Goal: Transaction & Acquisition: Purchase product/service

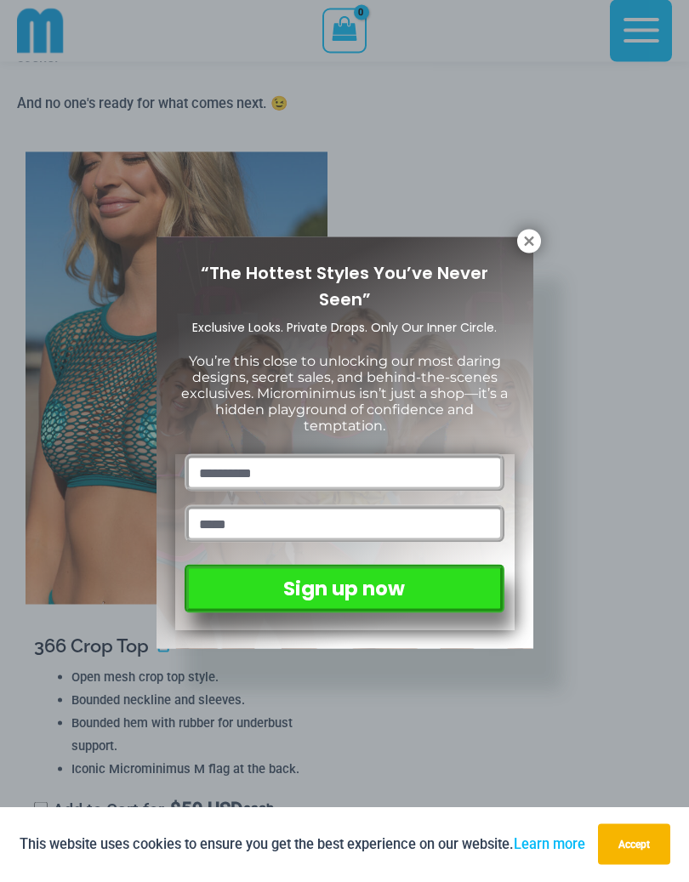
scroll to position [1884, 0]
click at [538, 229] on div "“The Hottest Styles You’ve Never Seen” Exclusive Looks. Private Drops. Only Our…" at bounding box center [344, 441] width 689 height 882
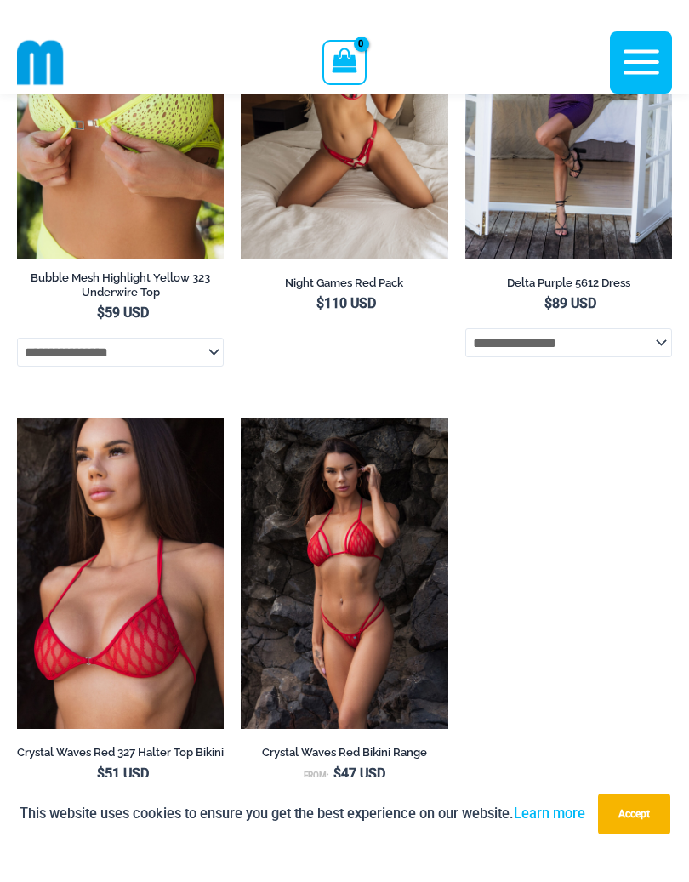
scroll to position [7381, 0]
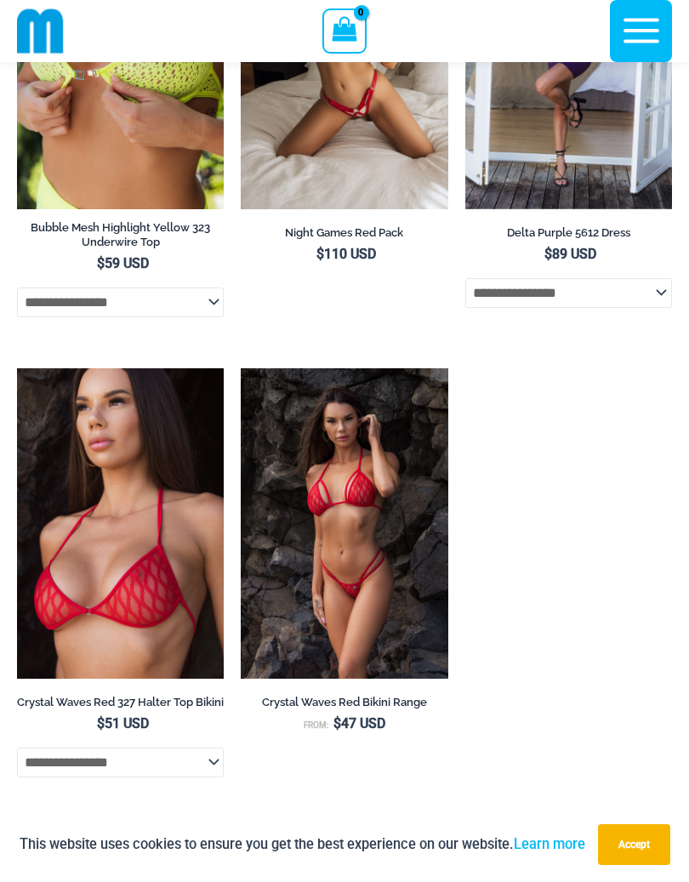
click at [17, 368] on img at bounding box center [17, 368] width 0 height 0
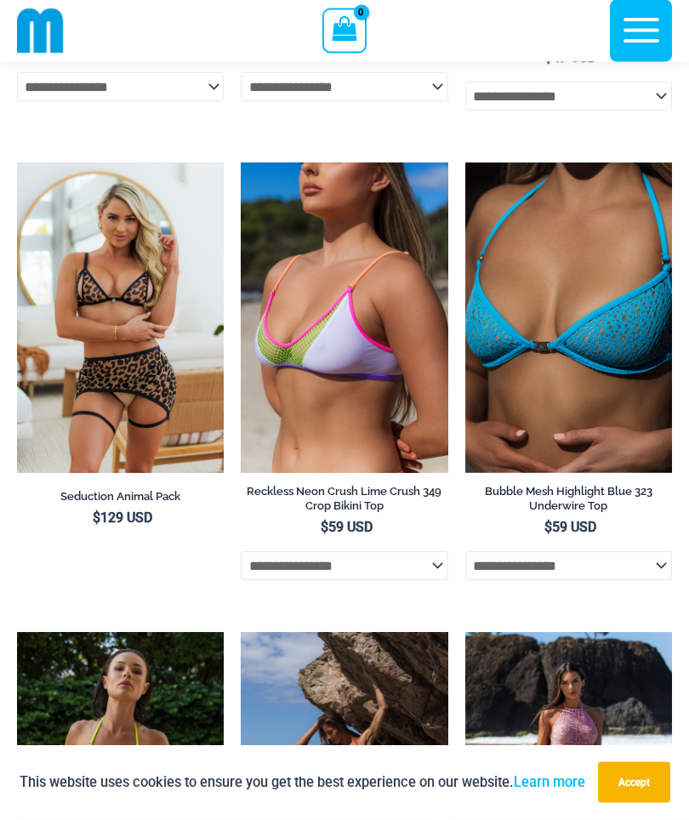
scroll to position [5700, 0]
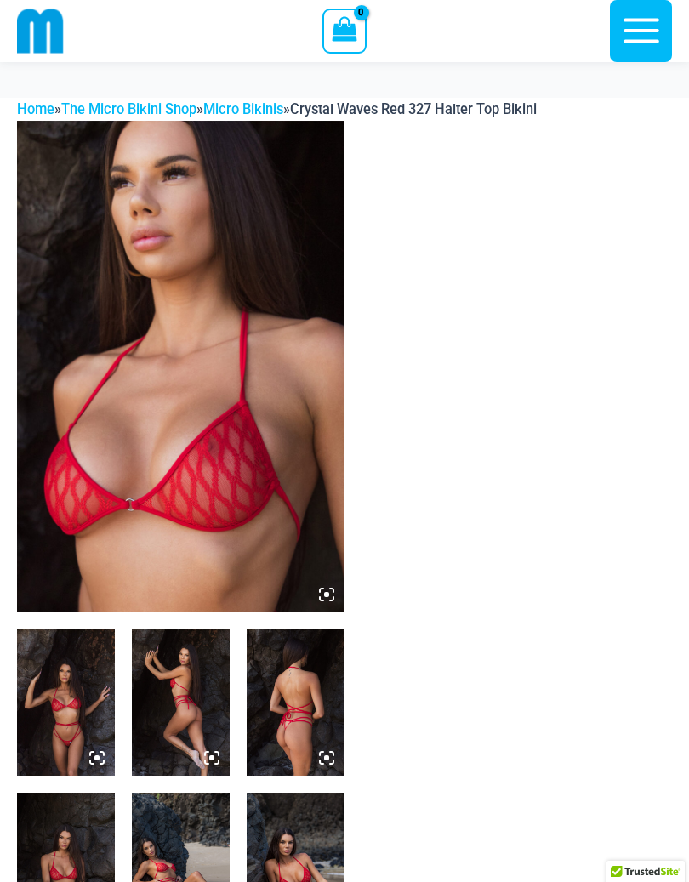
scroll to position [265, 0]
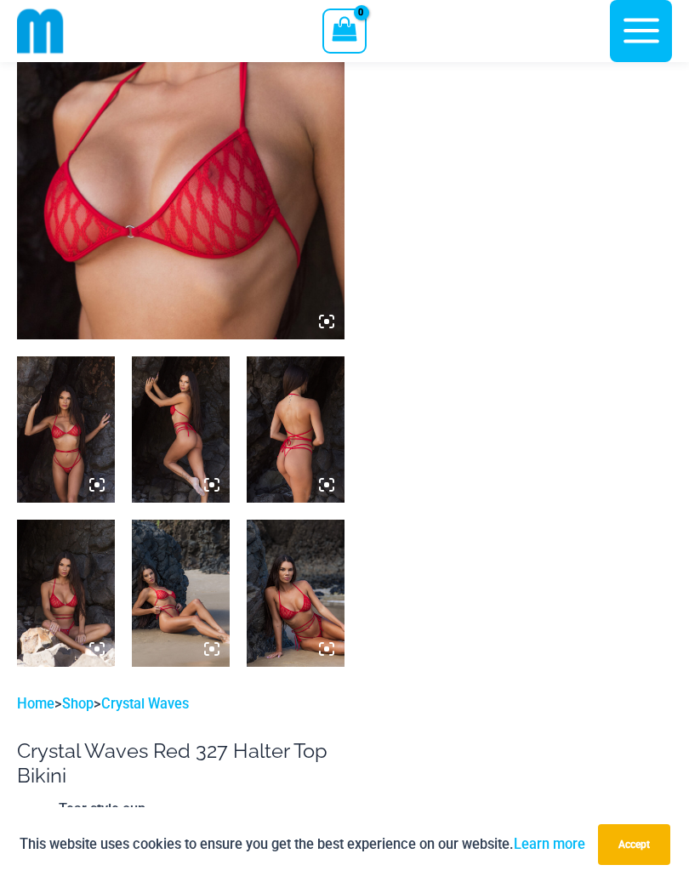
click at [284, 461] on img at bounding box center [296, 429] width 98 height 146
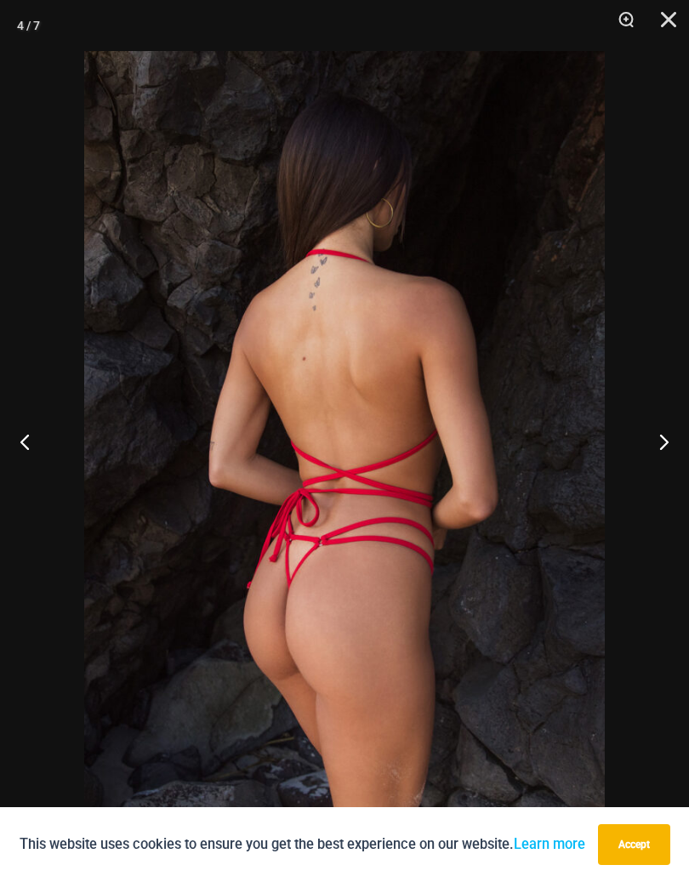
click at [28, 447] on button "Previous" at bounding box center [32, 441] width 64 height 85
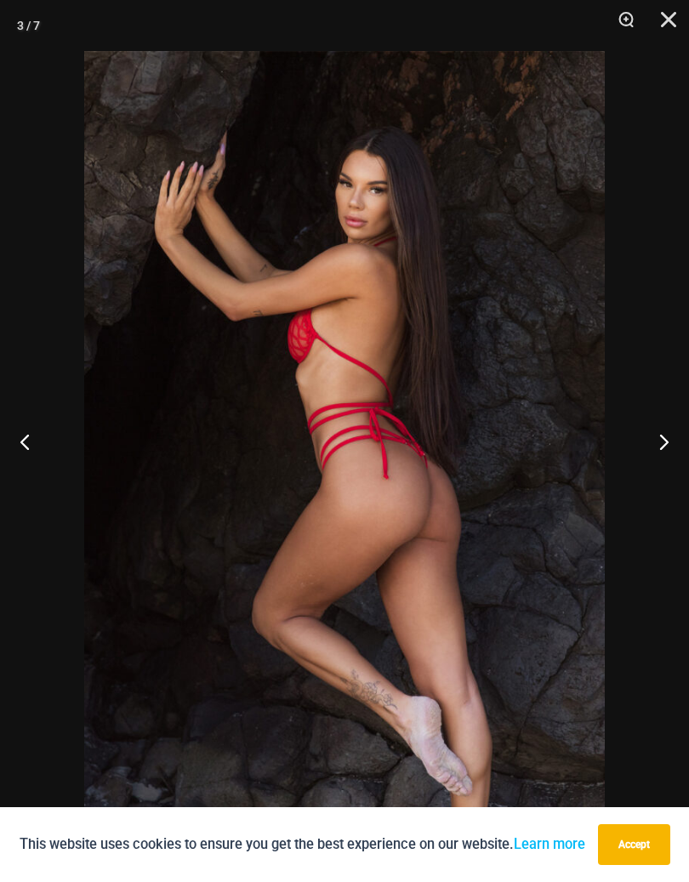
click at [26, 437] on button "Previous" at bounding box center [32, 441] width 64 height 85
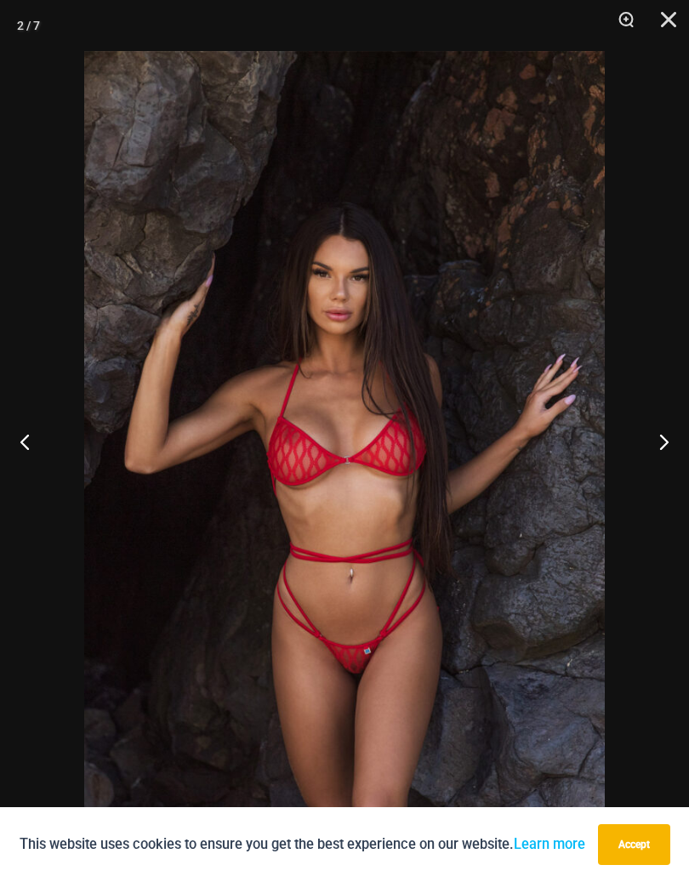
click at [32, 440] on button "Previous" at bounding box center [32, 441] width 64 height 85
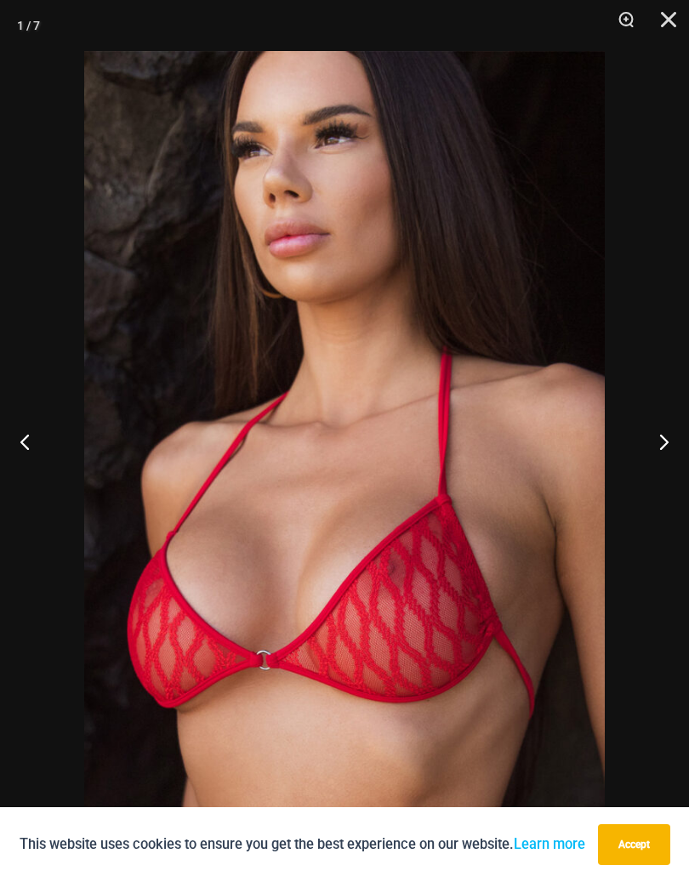
click at [32, 441] on button "Previous" at bounding box center [32, 441] width 64 height 85
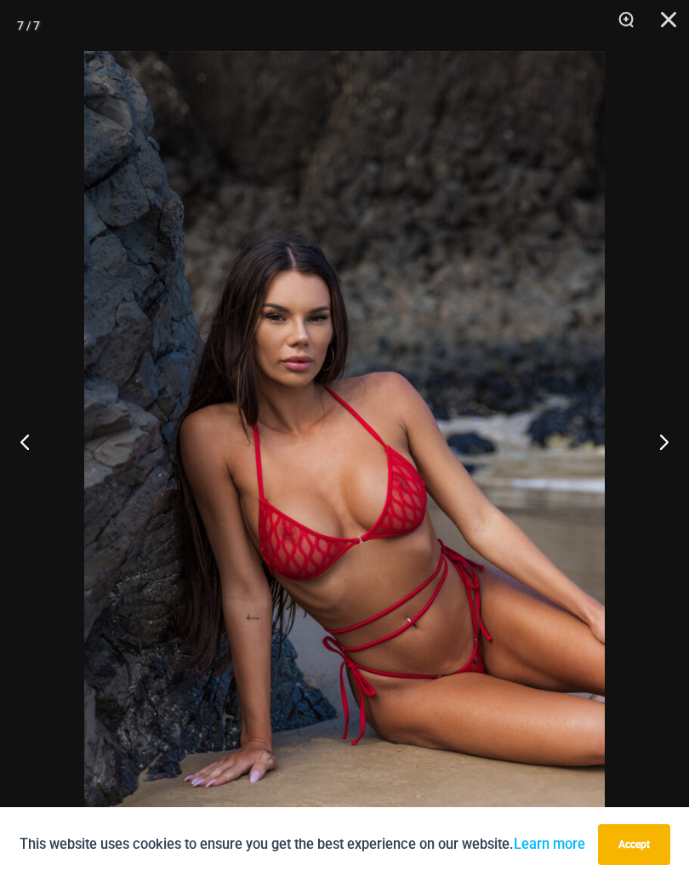
click at [33, 447] on button "Previous" at bounding box center [32, 441] width 64 height 85
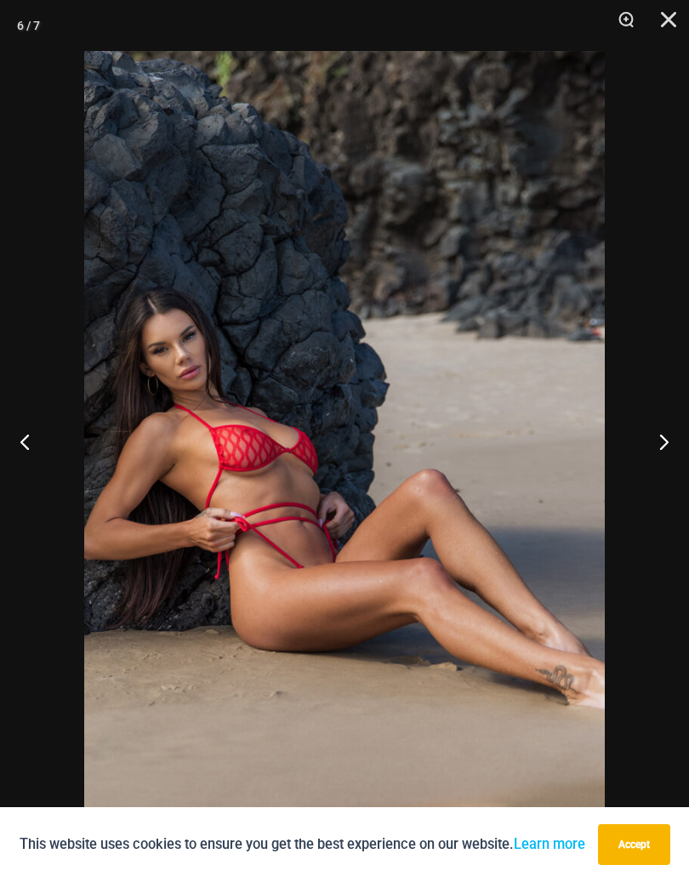
click at [32, 445] on button "Previous" at bounding box center [32, 441] width 64 height 85
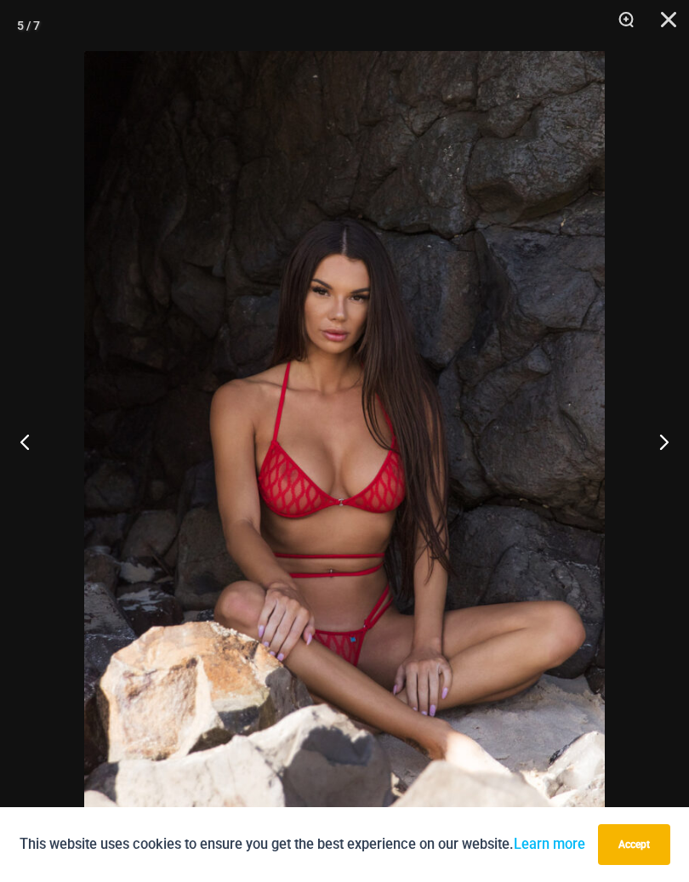
click at [32, 445] on button "Previous" at bounding box center [32, 441] width 64 height 85
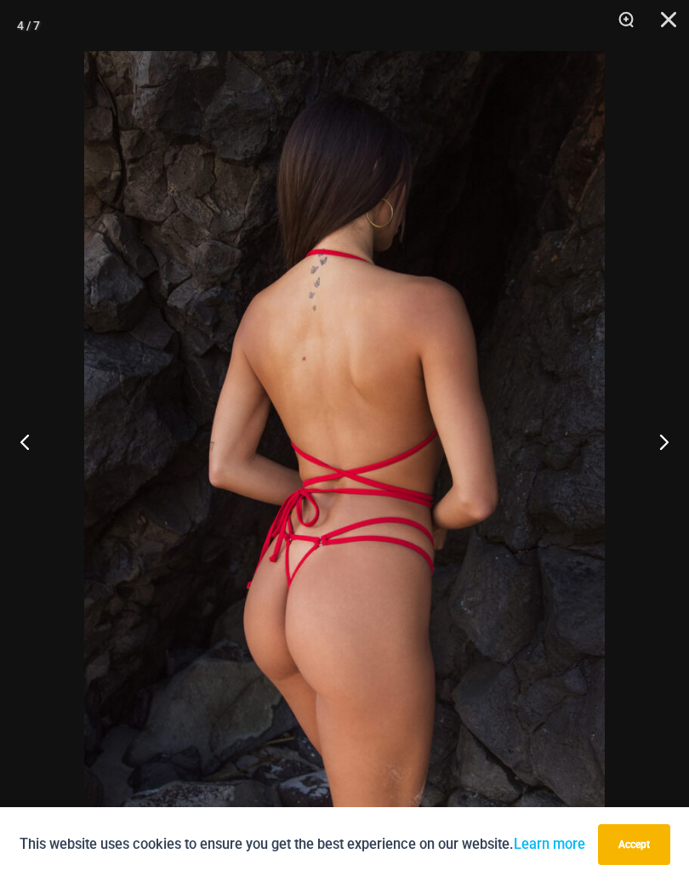
click at [34, 448] on button "Previous" at bounding box center [32, 441] width 64 height 85
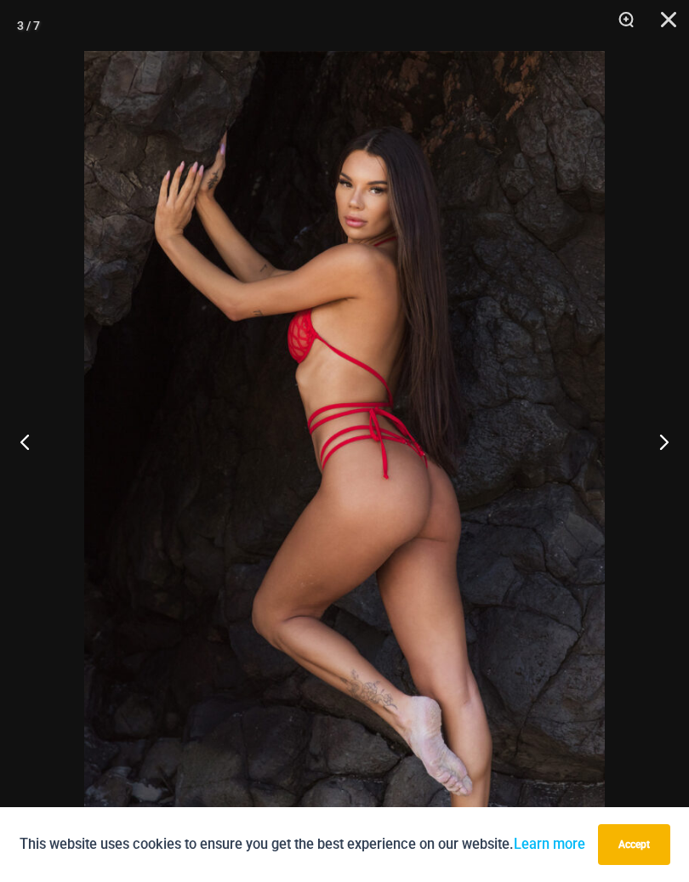
click at [32, 442] on button "Previous" at bounding box center [32, 441] width 64 height 85
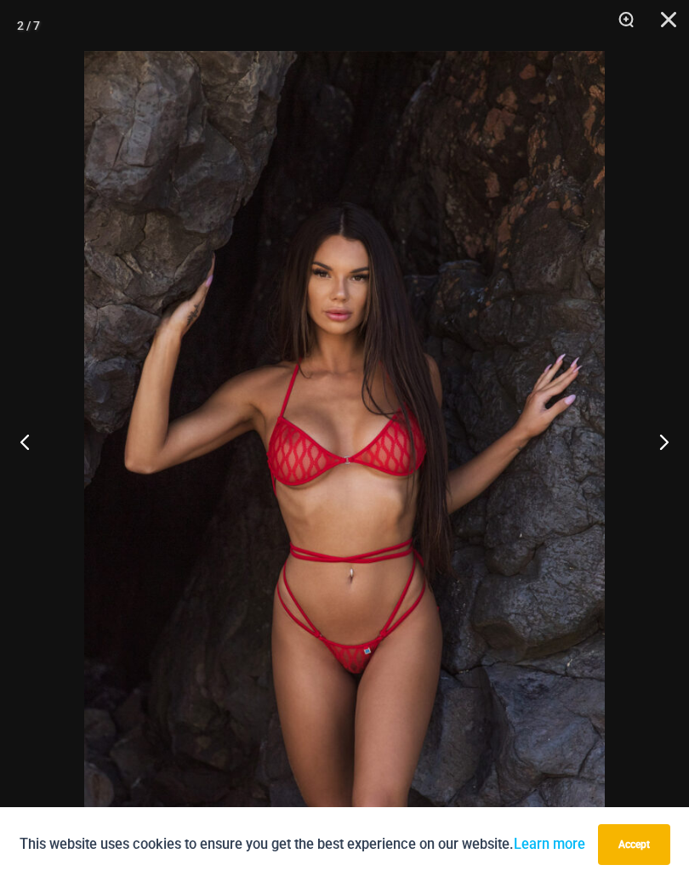
click at [676, 29] on button "Close" at bounding box center [663, 25] width 43 height 51
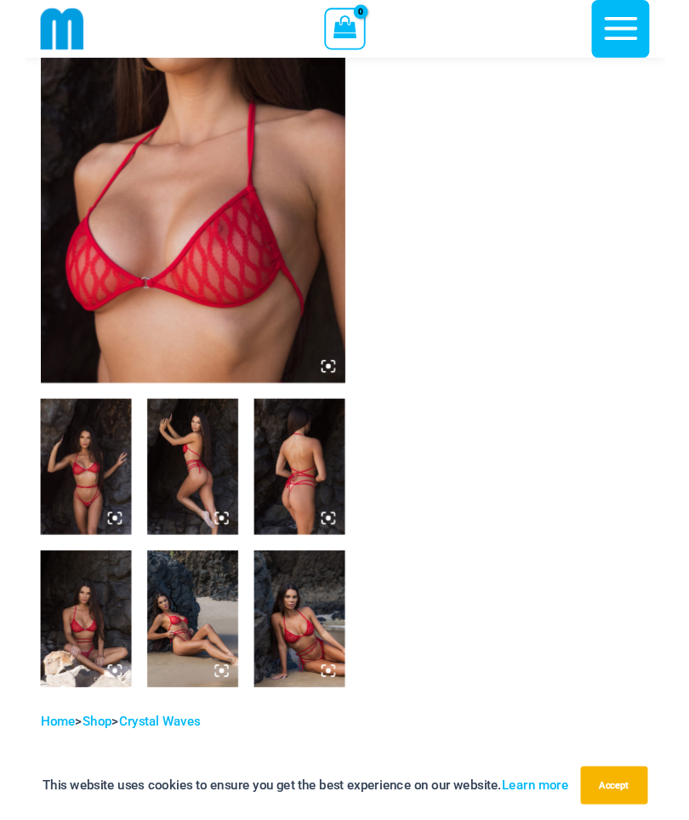
scroll to position [0, 0]
